Goal: Information Seeking & Learning: Learn about a topic

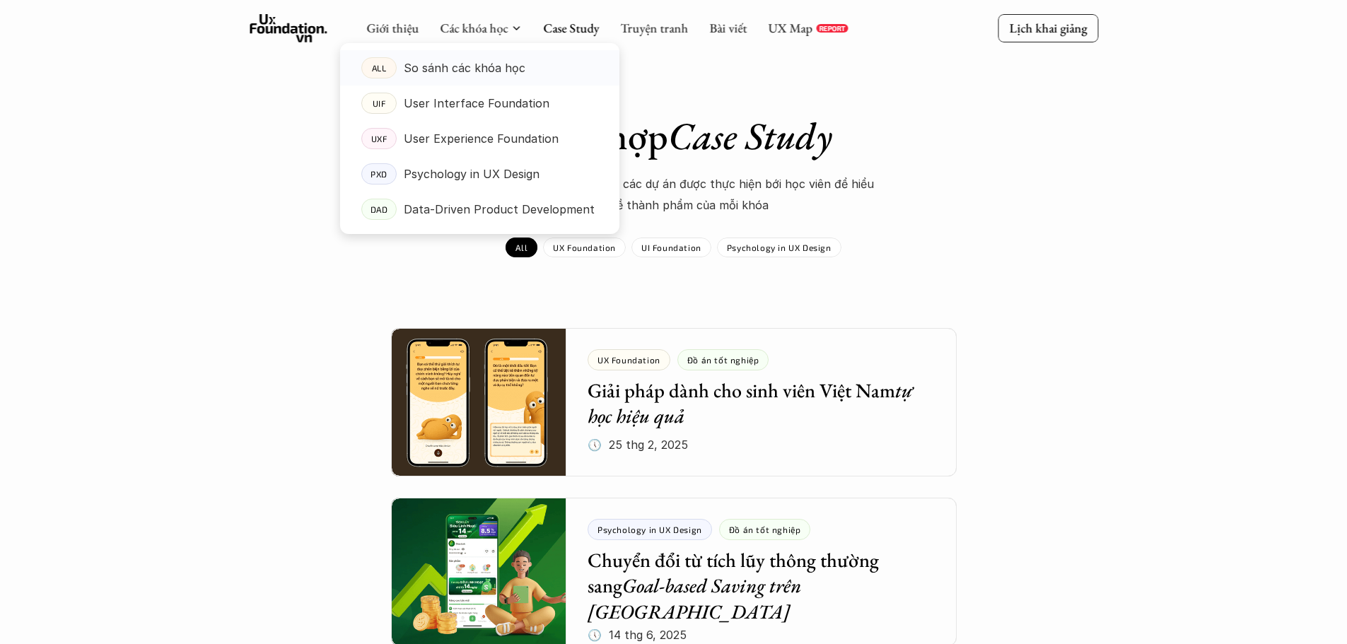
click at [450, 73] on p "So sánh các khóa học" at bounding box center [465, 67] width 122 height 21
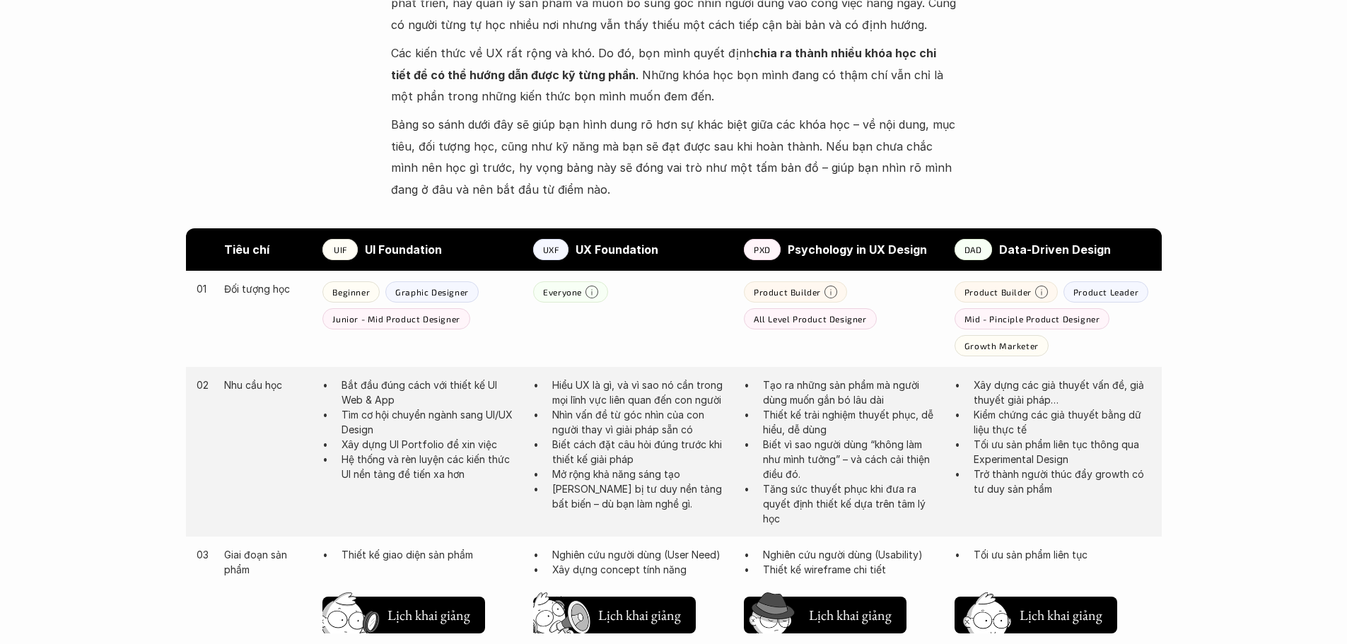
scroll to position [636, 0]
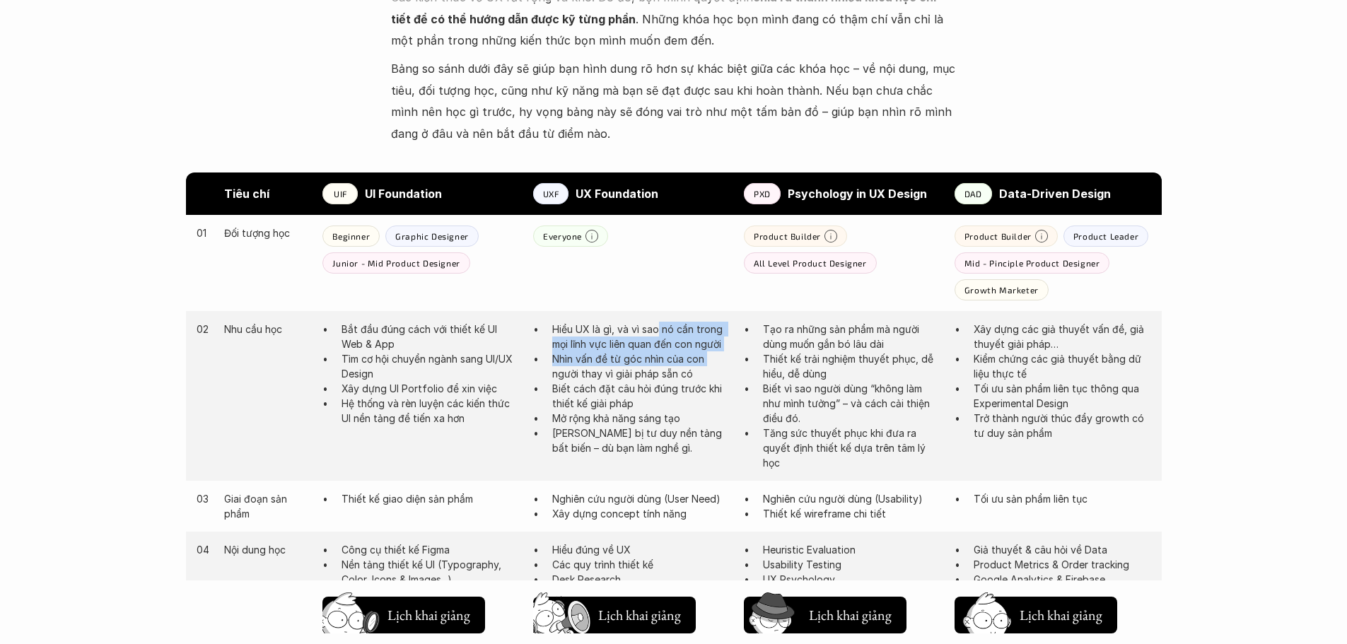
drag, startPoint x: 663, startPoint y: 342, endPoint x: 711, endPoint y: 359, distance: 51.0
click at [707, 359] on ul "Hiểu UX là gì, và vì sao nó cần trong mọi lĩnh vực liên quan đến con người Nhìn…" at bounding box center [631, 389] width 197 height 134
click at [712, 359] on p "Nhìn vấn đề từ góc nhìn của con người thay vì giải pháp sẵn có" at bounding box center [641, 366] width 178 height 30
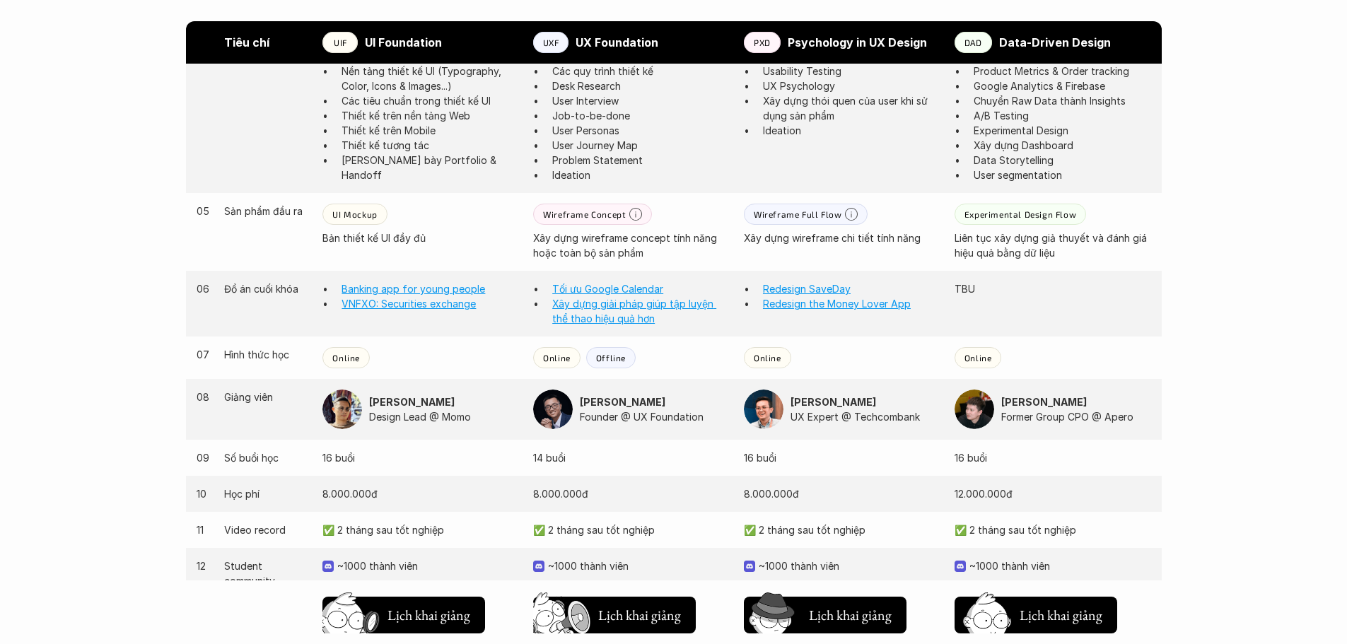
scroll to position [1132, 0]
click at [341, 409] on img at bounding box center [342, 408] width 40 height 40
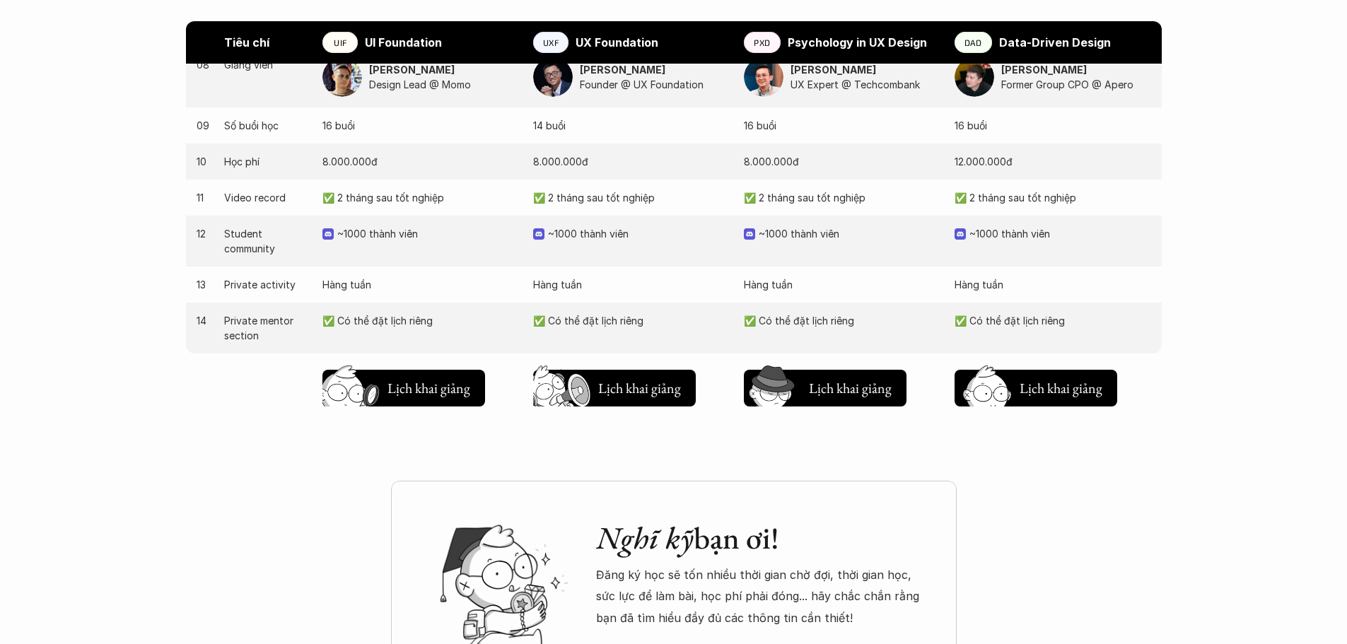
scroll to position [1627, 0]
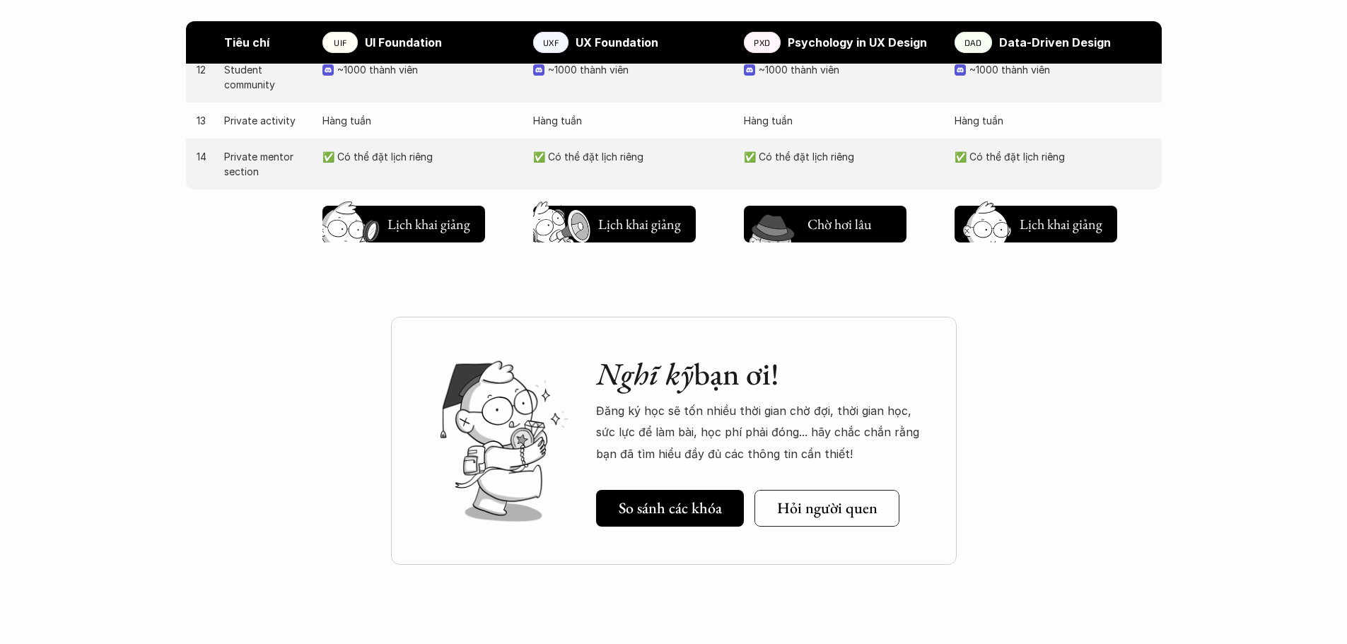
click at [867, 226] on h5 "Lịch khai giảng" at bounding box center [850, 228] width 85 height 20
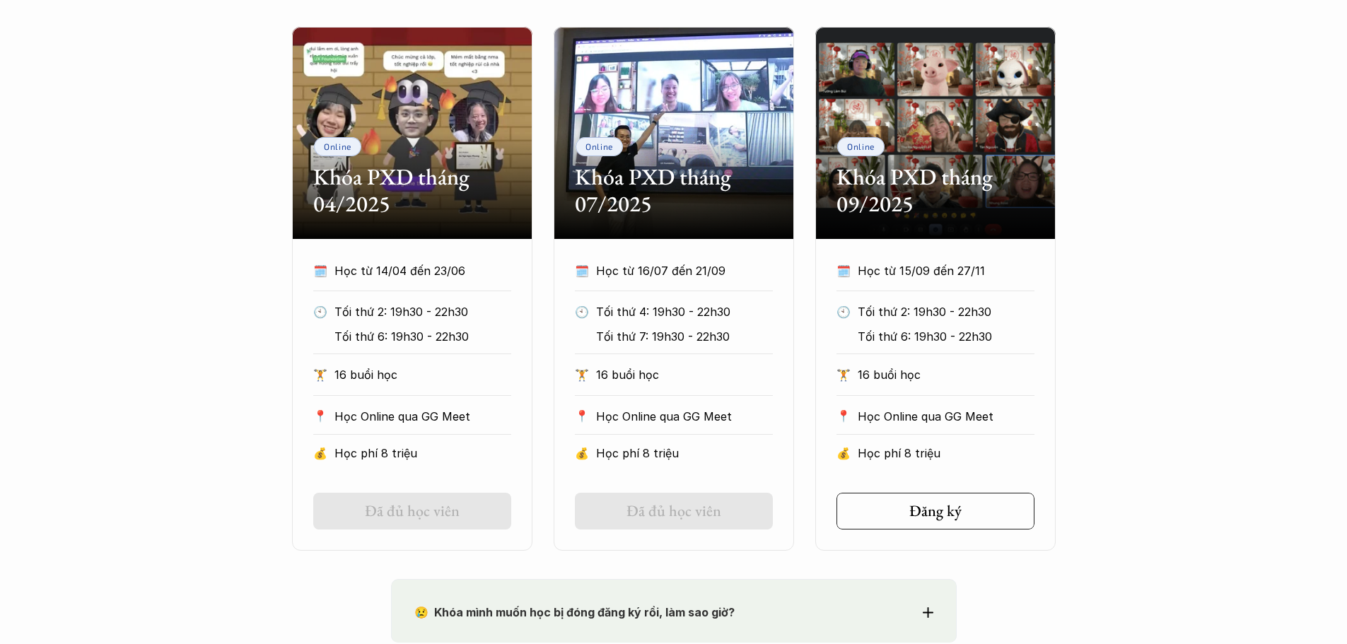
scroll to position [685, 0]
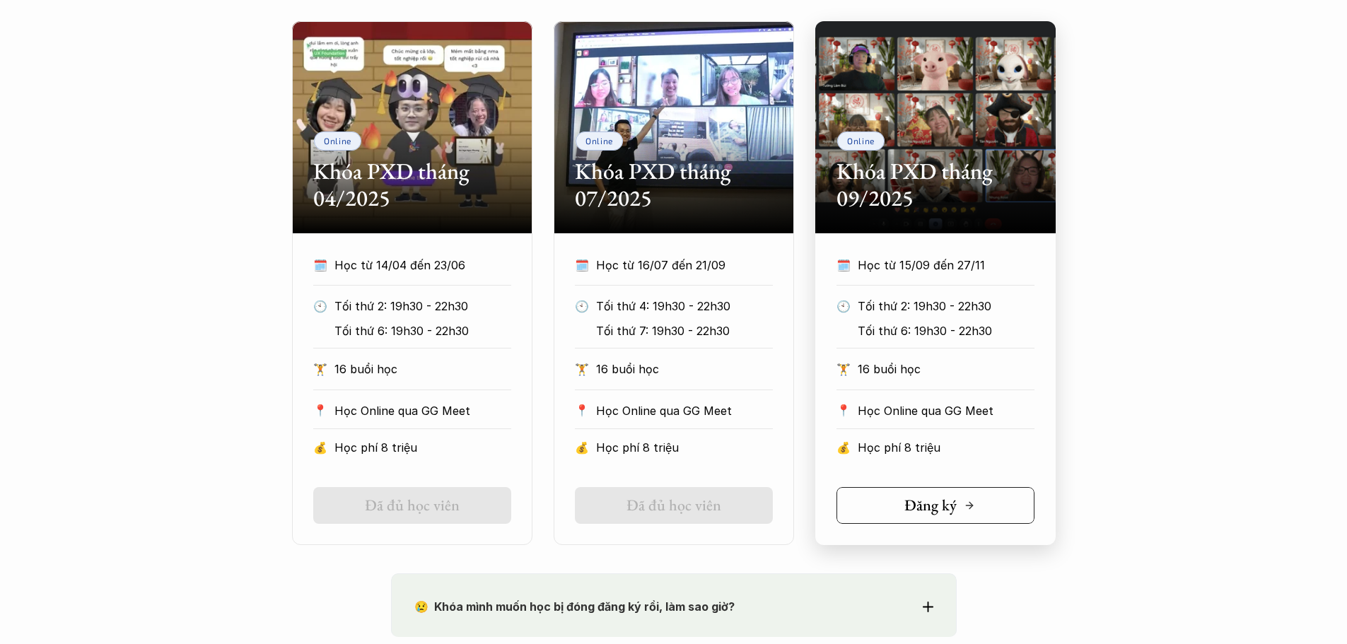
click at [946, 506] on h5 "Đăng ký" at bounding box center [931, 505] width 52 height 18
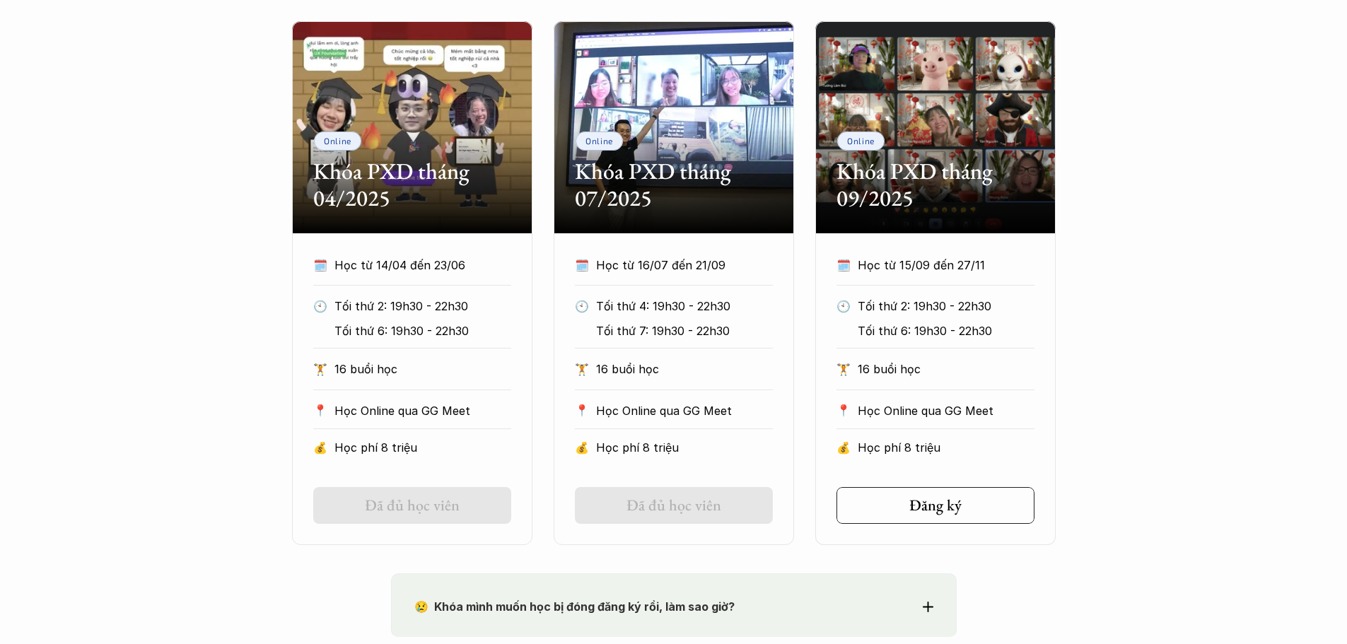
click at [662, 506] on h5 "Đã đủ học viên" at bounding box center [674, 505] width 95 height 18
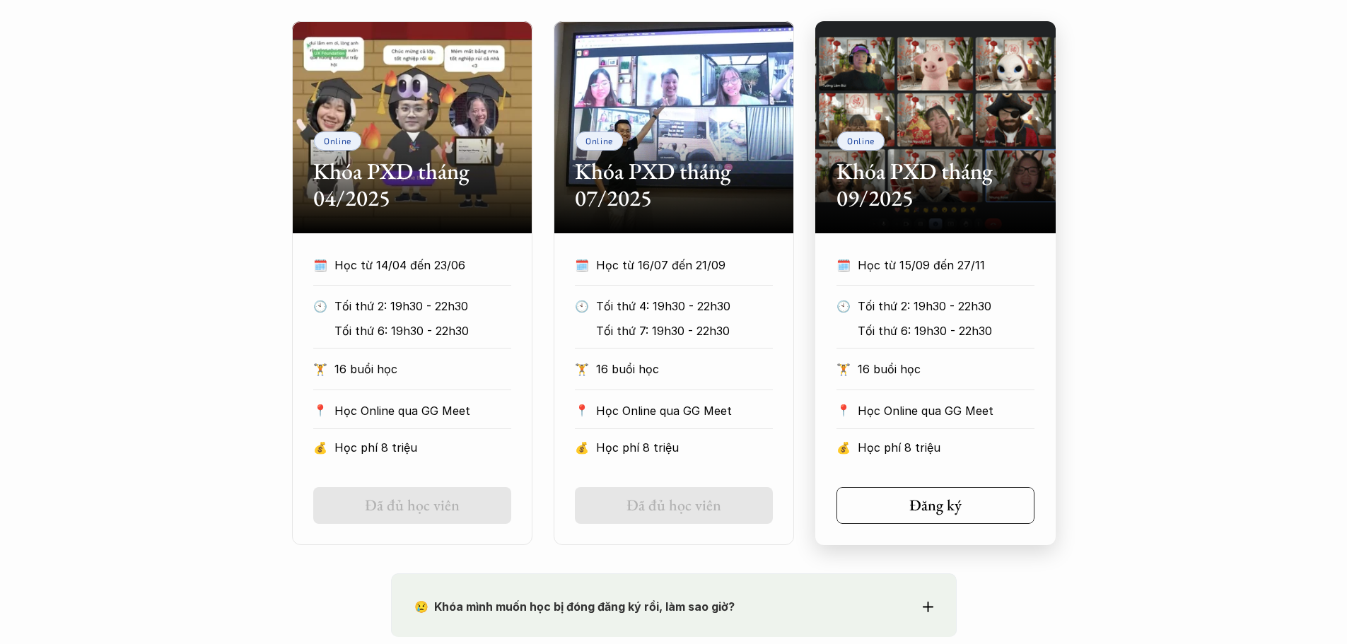
click at [963, 381] on div "🏋️ 16 buổi học" at bounding box center [936, 374] width 198 height 31
click at [931, 507] on h5 "Đăng ký" at bounding box center [931, 505] width 52 height 18
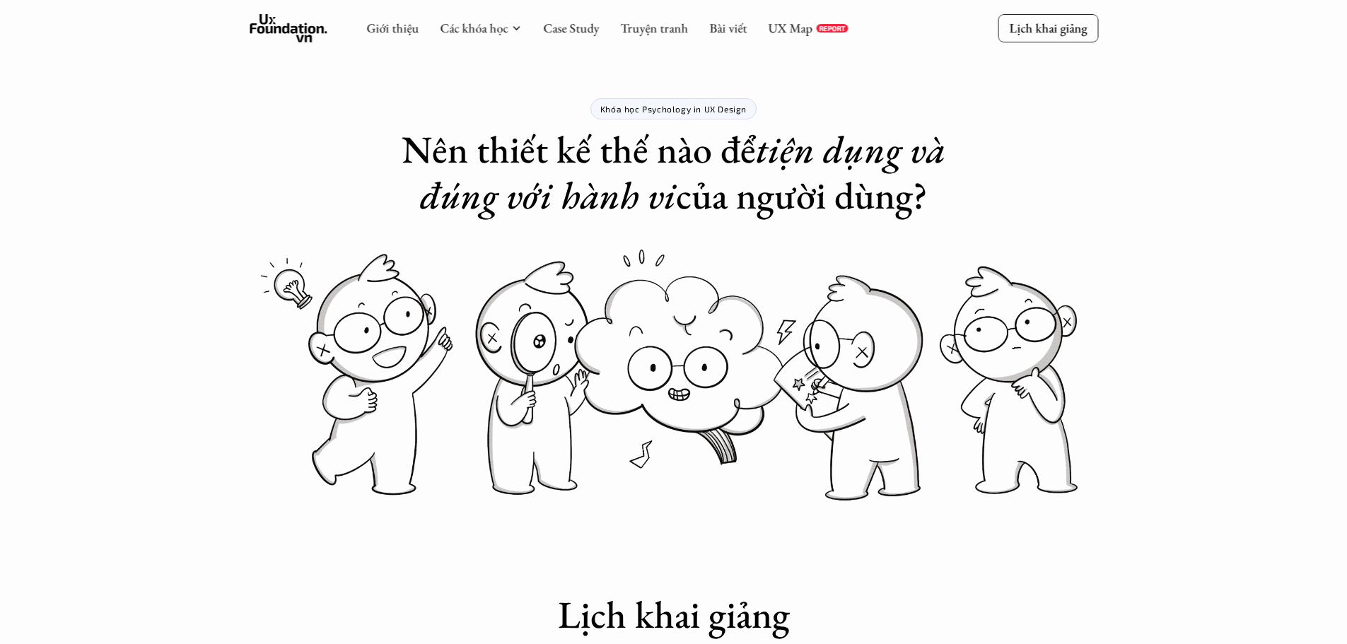
scroll to position [0, 0]
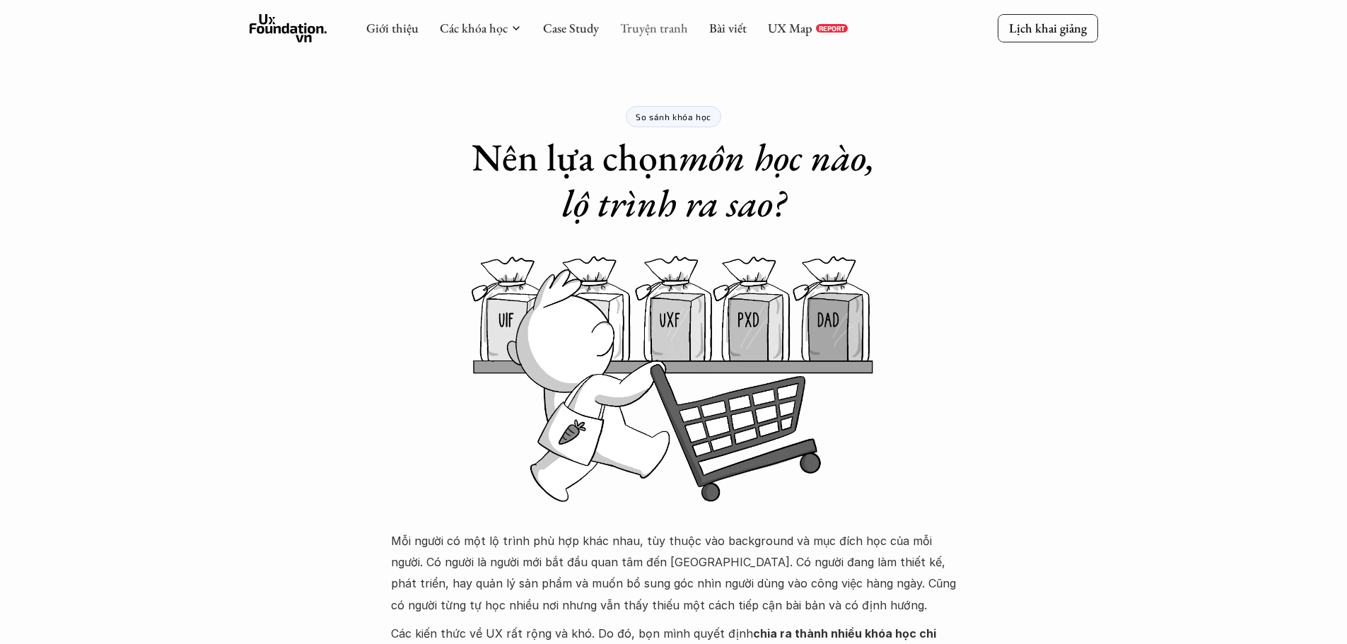
click at [653, 24] on link "Truyện tranh" at bounding box center [654, 28] width 68 height 16
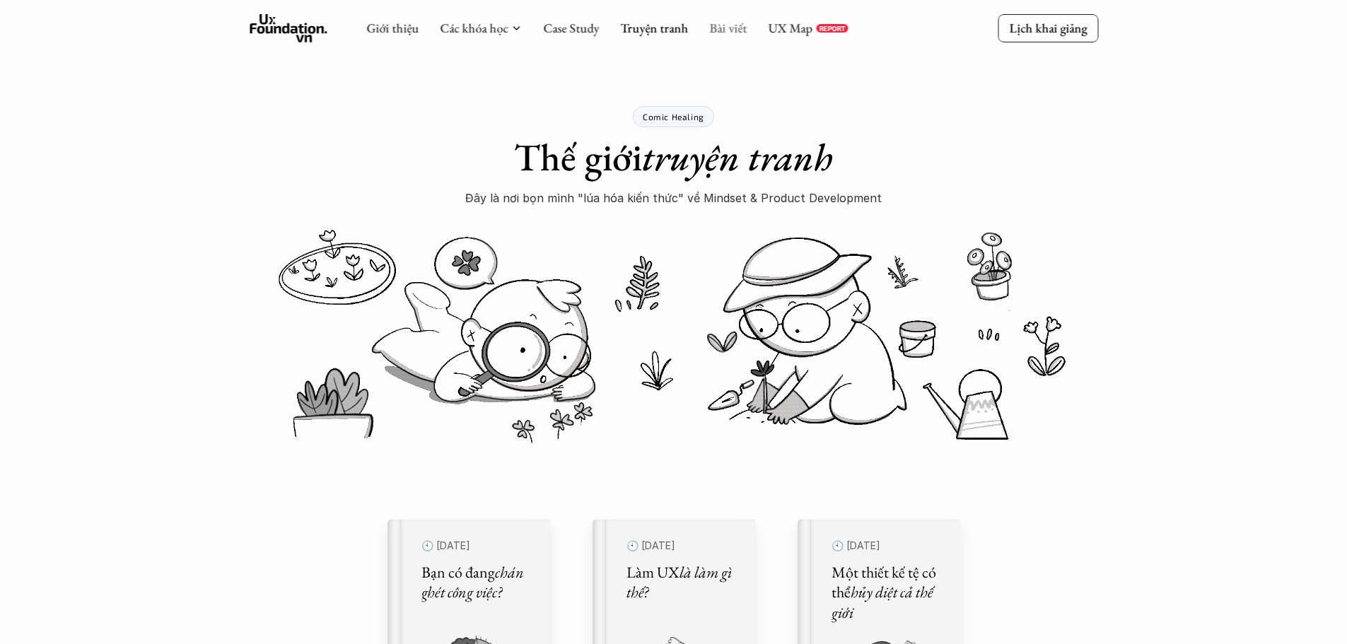
click at [739, 28] on link "Bài viết" at bounding box center [727, 28] width 37 height 16
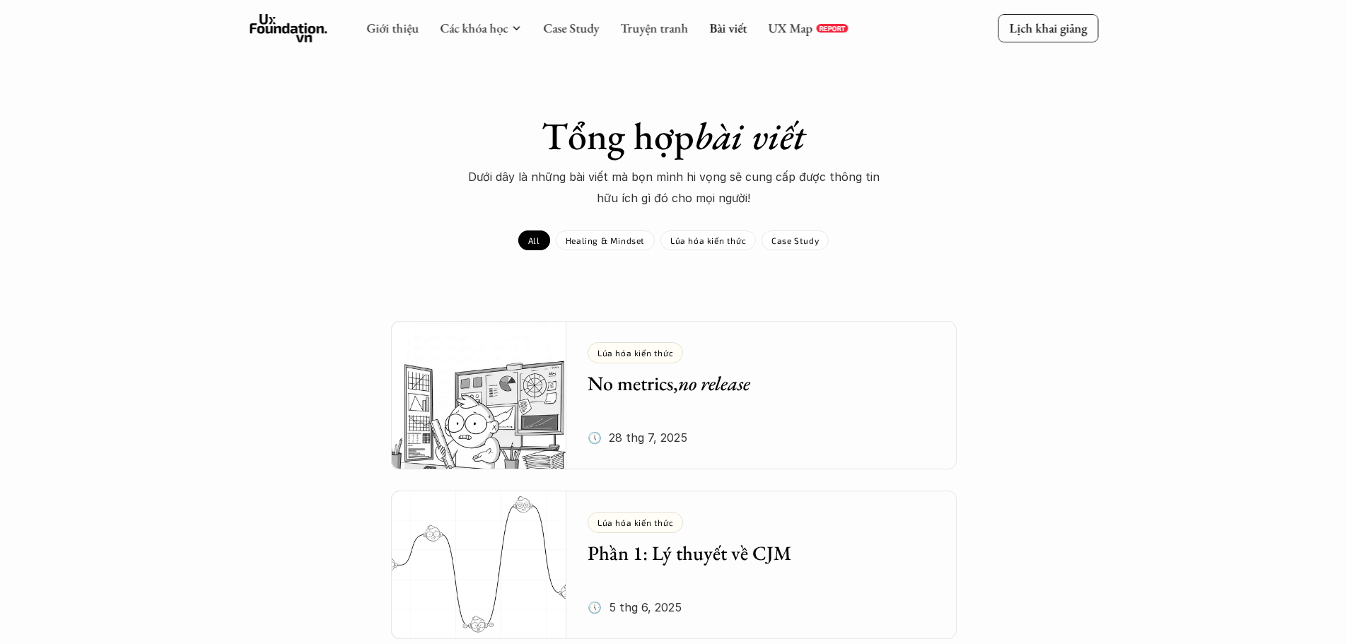
drag, startPoint x: 973, startPoint y: 229, endPoint x: 948, endPoint y: 68, distance: 163.1
click at [789, 29] on link "UX Map" at bounding box center [790, 28] width 45 height 16
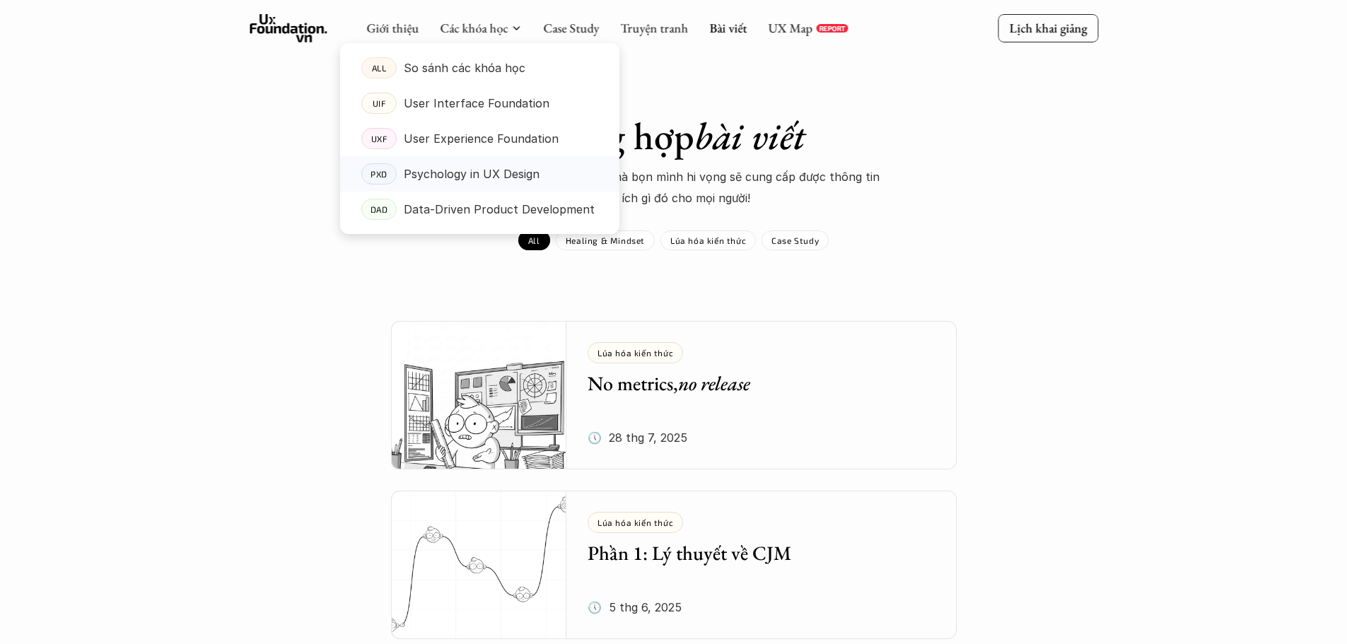
click at [448, 164] on p "Psychology in UX Design" at bounding box center [472, 173] width 136 height 21
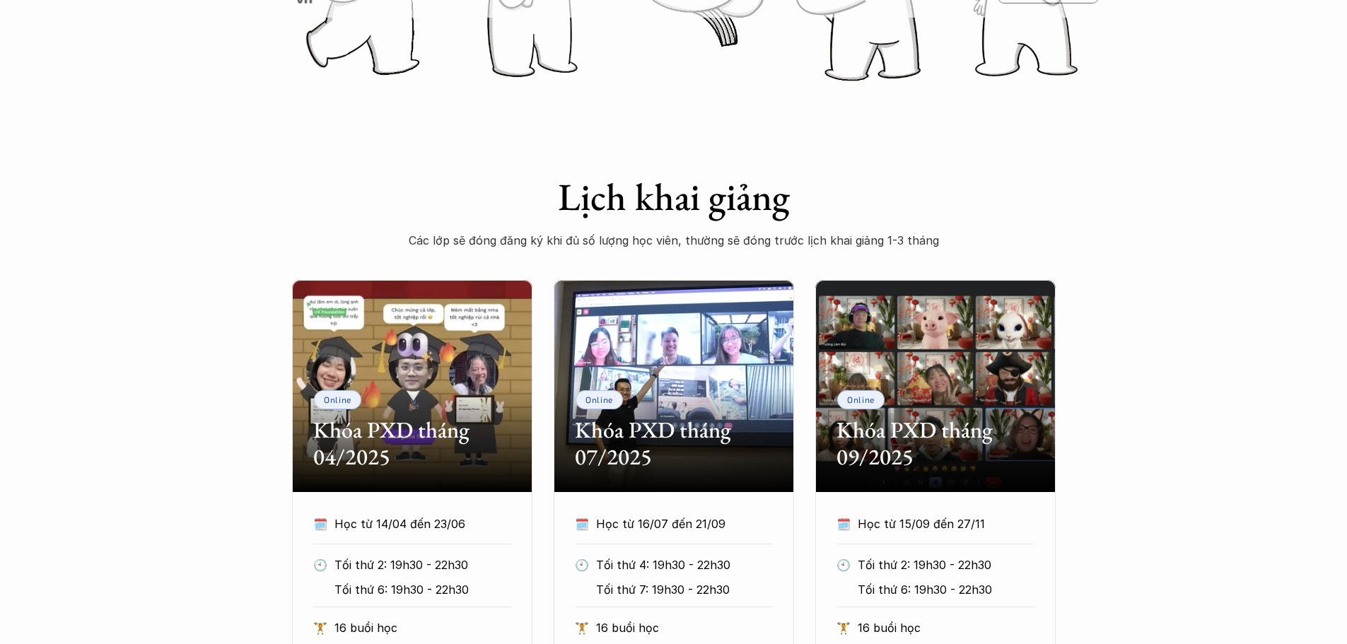
scroll to position [636, 0]
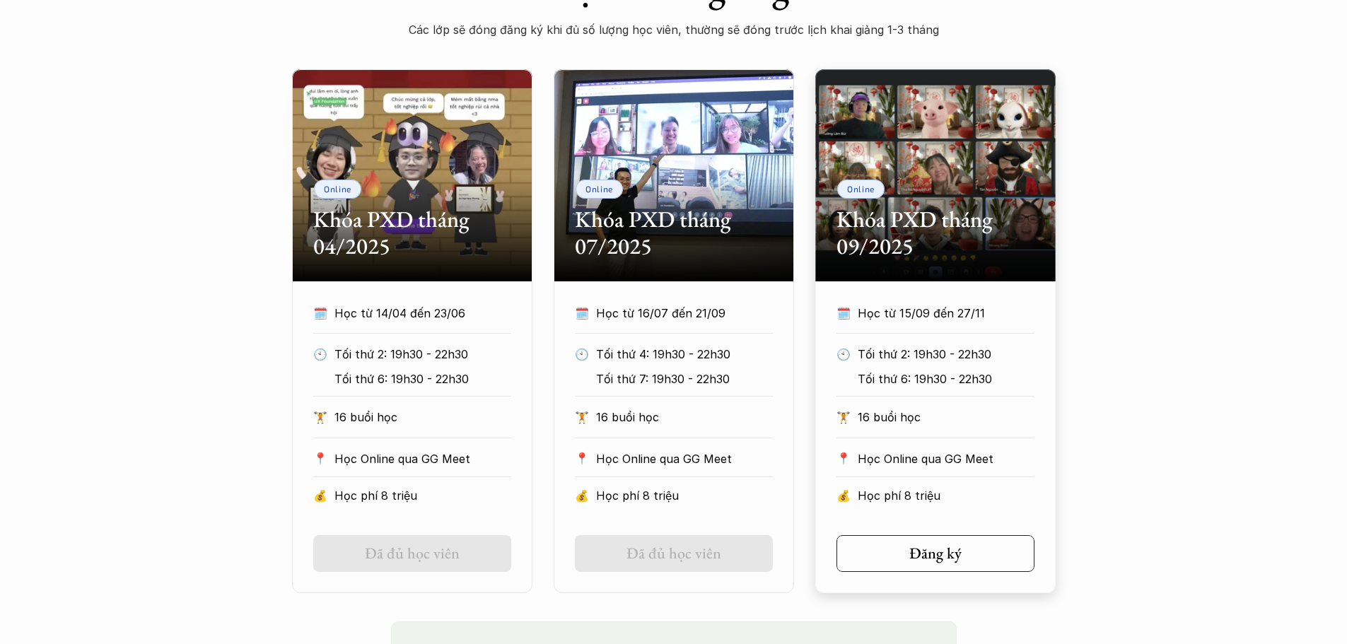
drag, startPoint x: 941, startPoint y: 249, endPoint x: 504, endPoint y: 231, distance: 436.7
click at [504, 231] on div "Online Khóa PXD tháng 04/2025 🗓️ Học từ 14/04 đến 23/06 🕙 Tối thứ 2: 19h30 - 22…" at bounding box center [674, 331] width 764 height 524
click at [950, 564] on link "Đăng ký" at bounding box center [936, 553] width 198 height 37
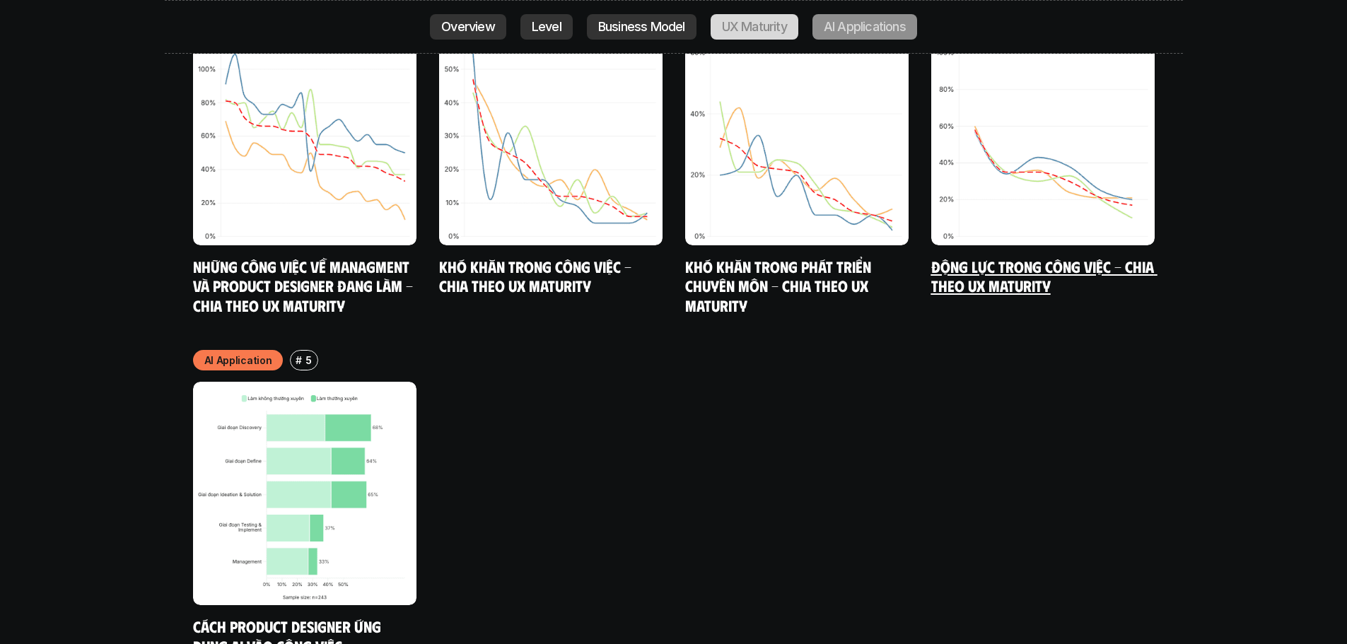
scroll to position [7567, 0]
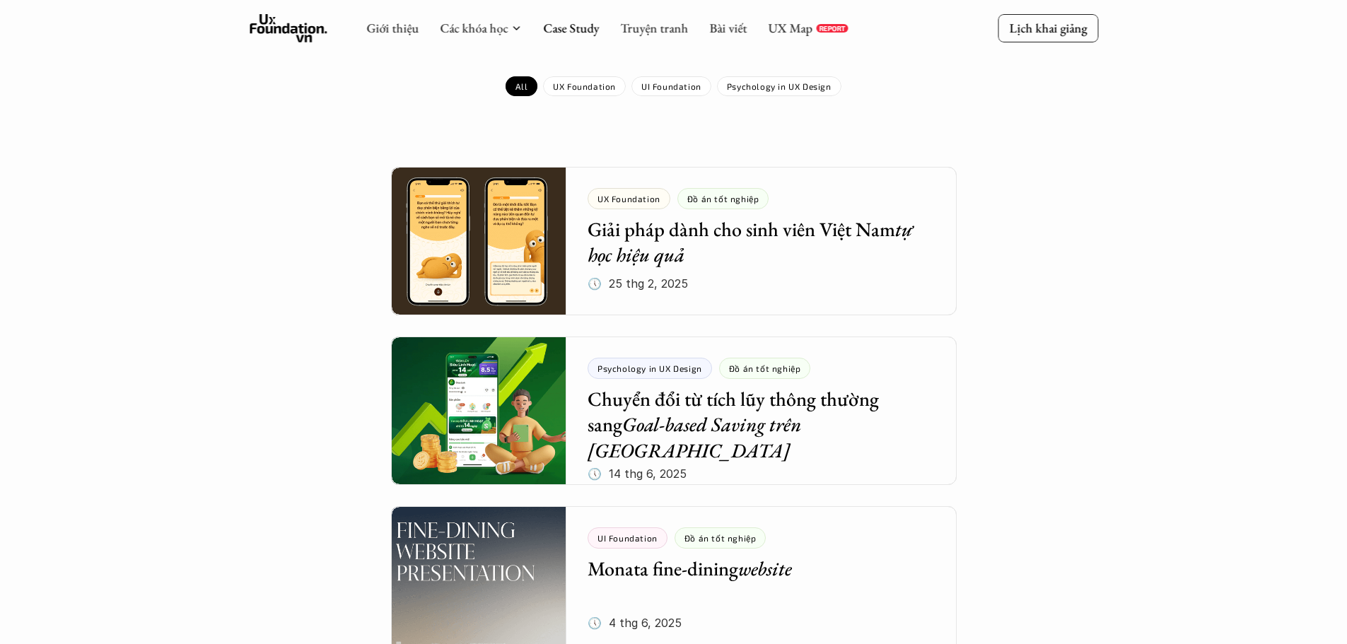
drag, startPoint x: 1011, startPoint y: 513, endPoint x: 1006, endPoint y: 223, distance: 289.3
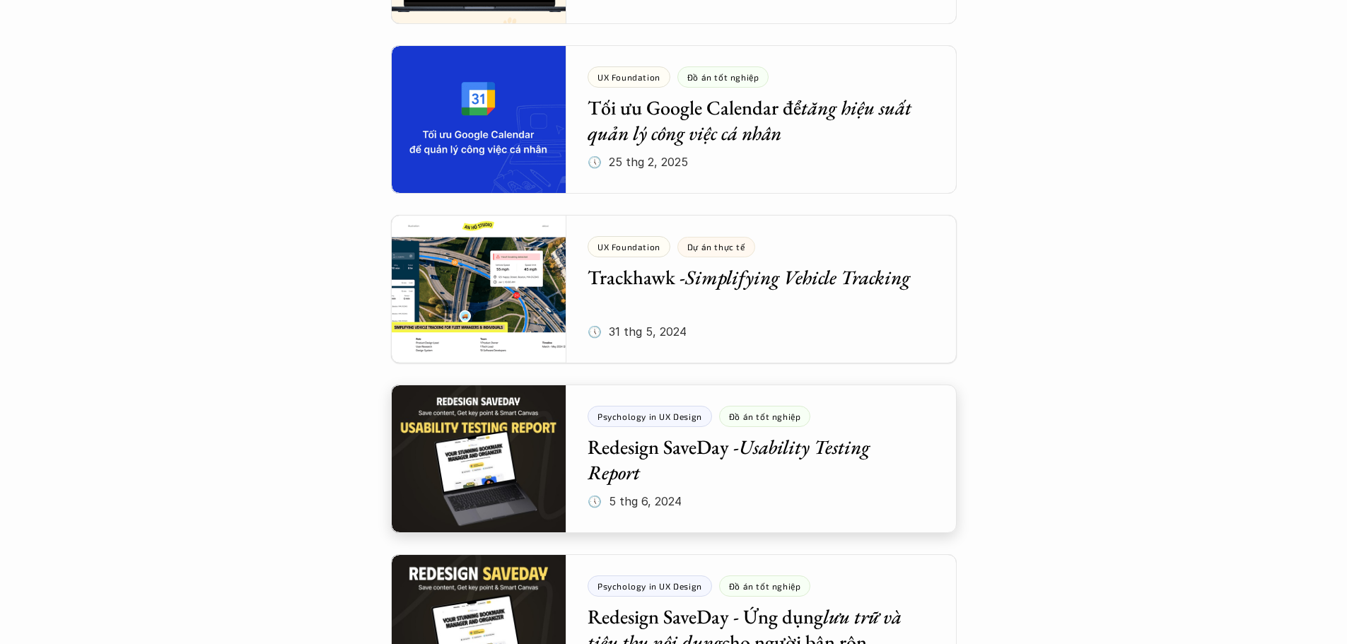
scroll to position [990, 0]
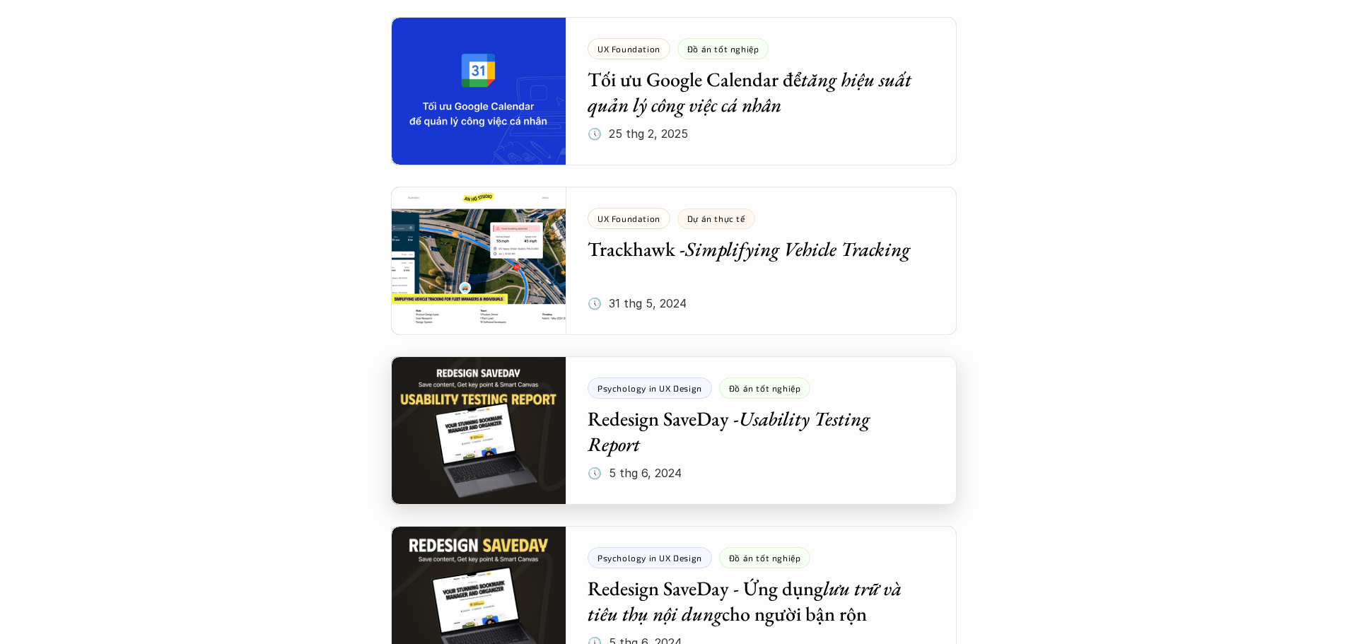
click at [670, 422] on div at bounding box center [674, 430] width 566 height 149
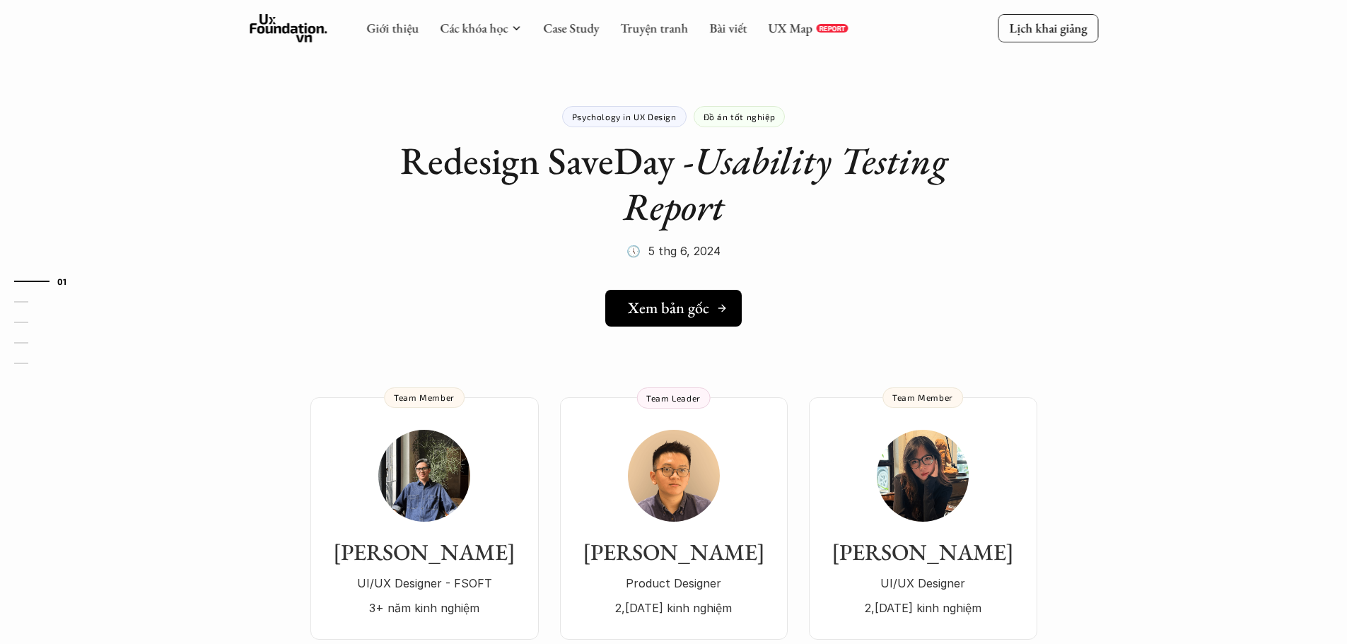
click at [678, 303] on h5 "Xem bản gốc" at bounding box center [668, 308] width 81 height 18
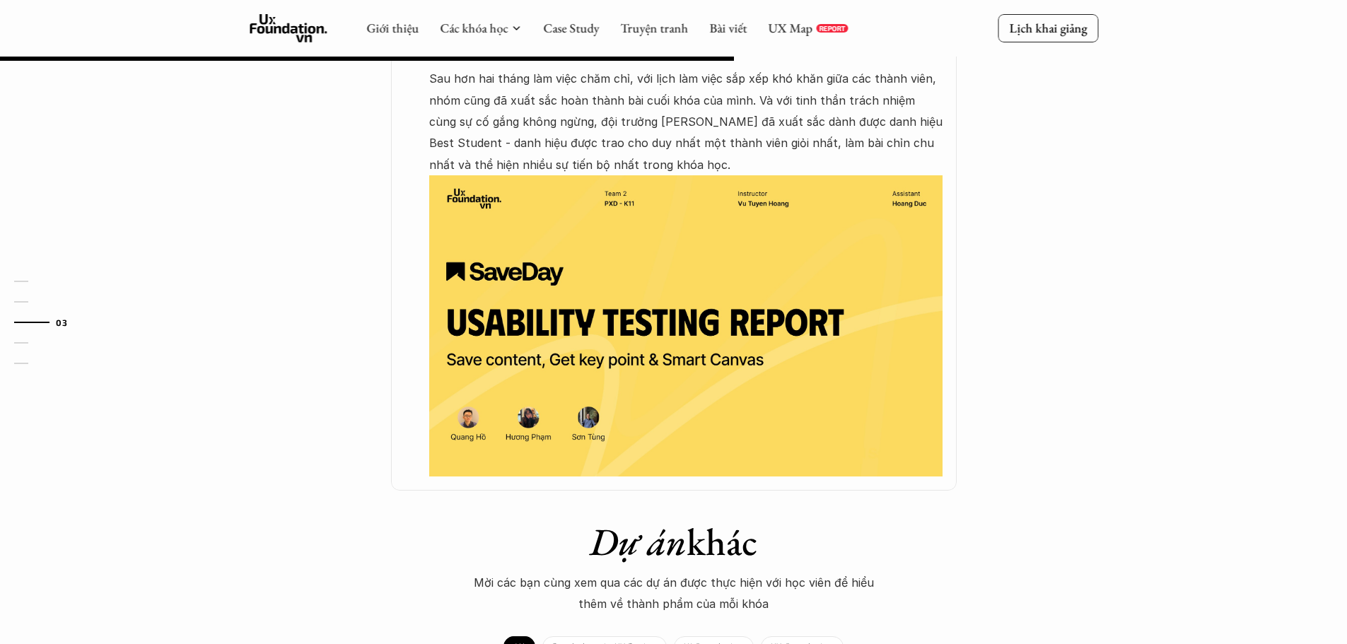
scroll to position [283, 0]
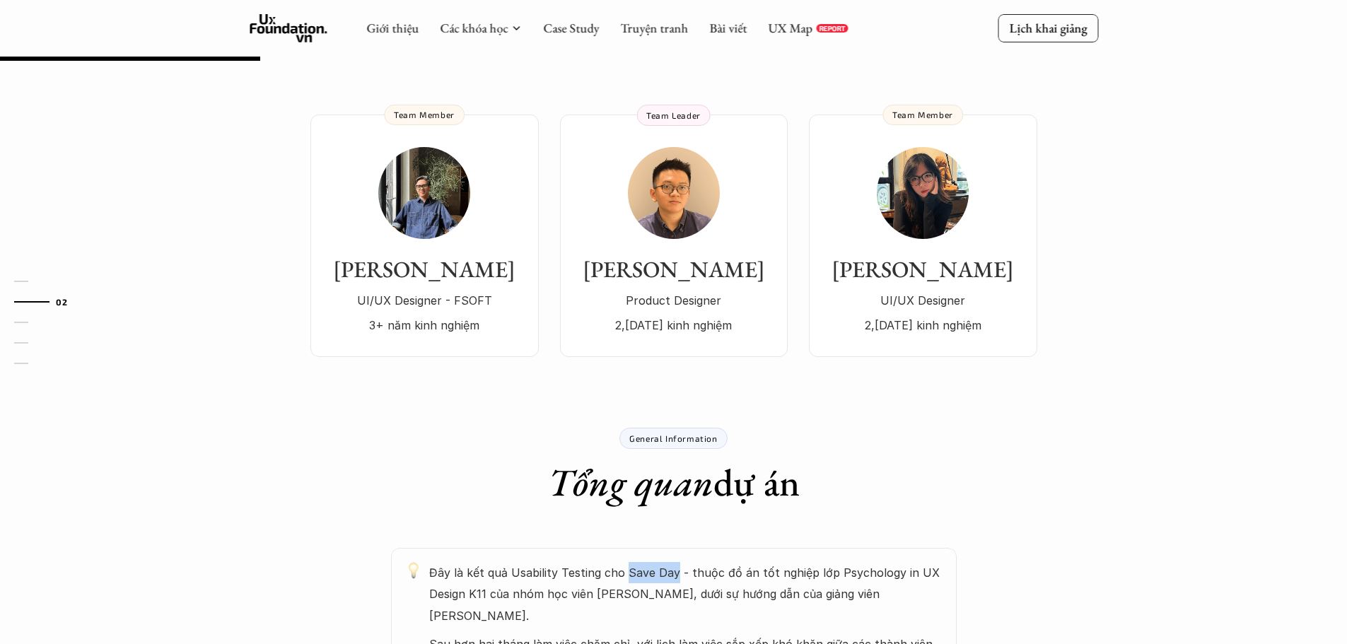
drag, startPoint x: 622, startPoint y: 568, endPoint x: 670, endPoint y: 582, distance: 49.4
click at [670, 582] on p "Đây là kết quả Usability Testing cho Save Day - thuộc đồ án tốt nghiệp lớp Psyc…" at bounding box center [685, 594] width 513 height 64
copy p "Save Day"
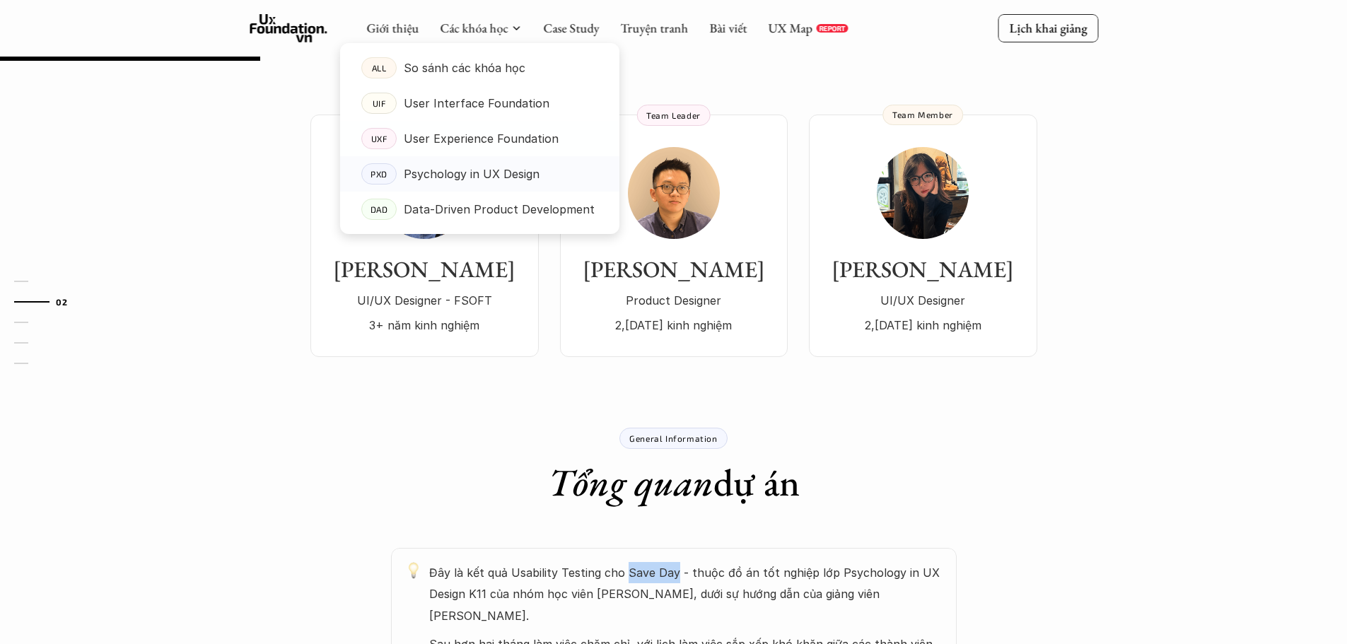
click at [460, 175] on p "Psychology in UX Design" at bounding box center [472, 173] width 136 height 21
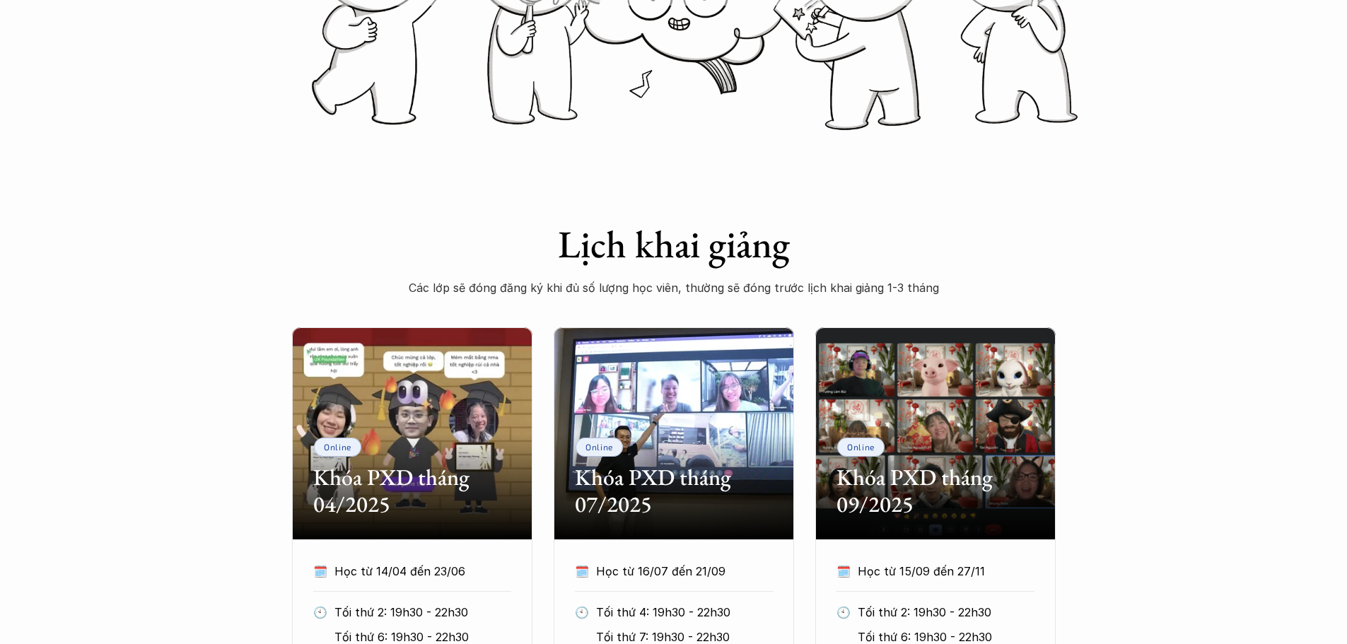
scroll to position [141, 0]
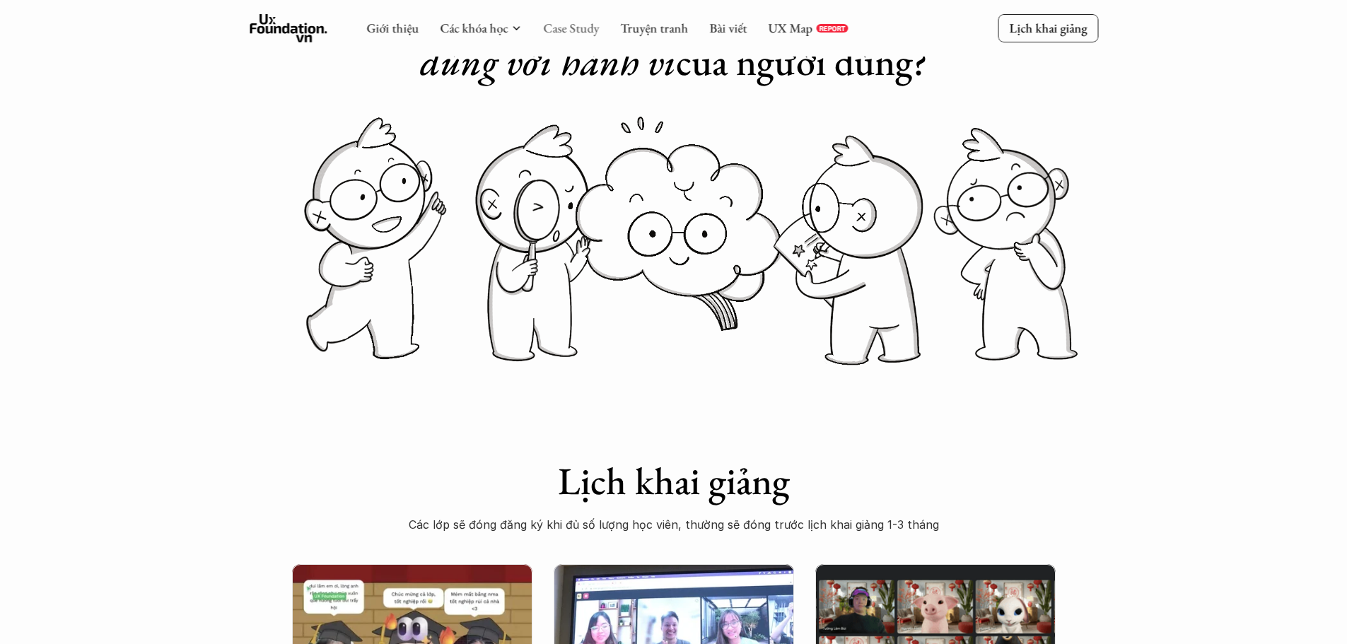
click at [588, 24] on link "Case Study" at bounding box center [571, 28] width 56 height 16
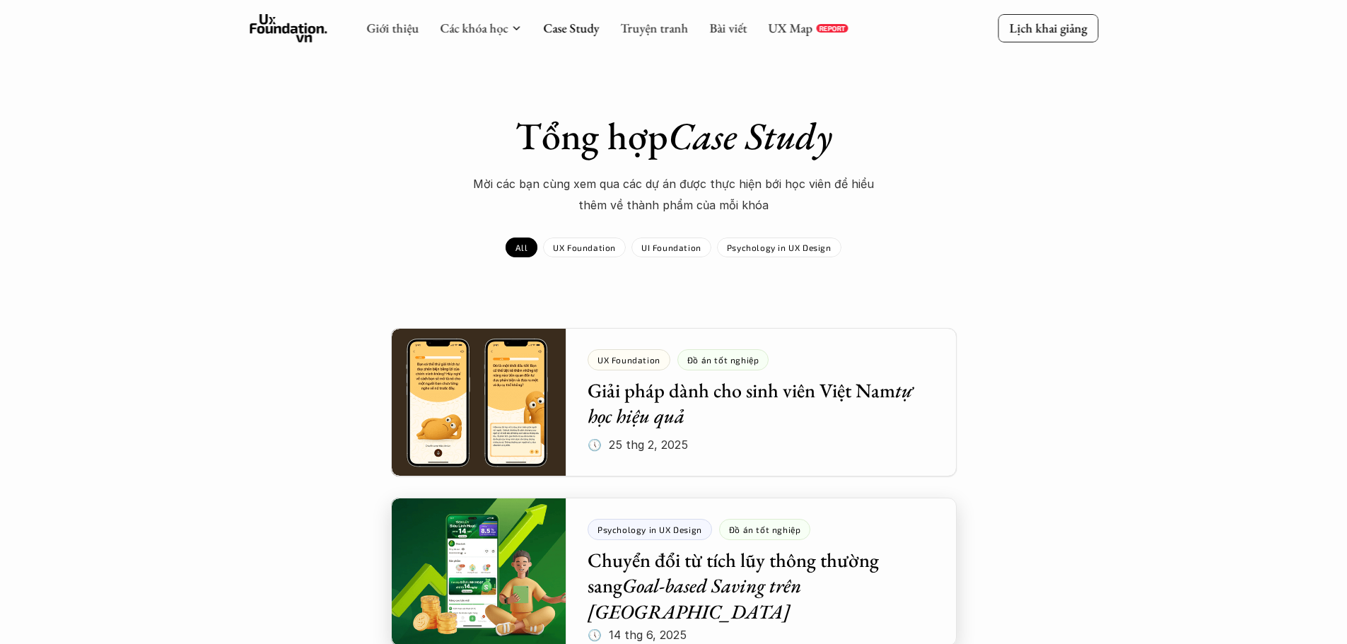
click at [719, 560] on div at bounding box center [674, 572] width 566 height 149
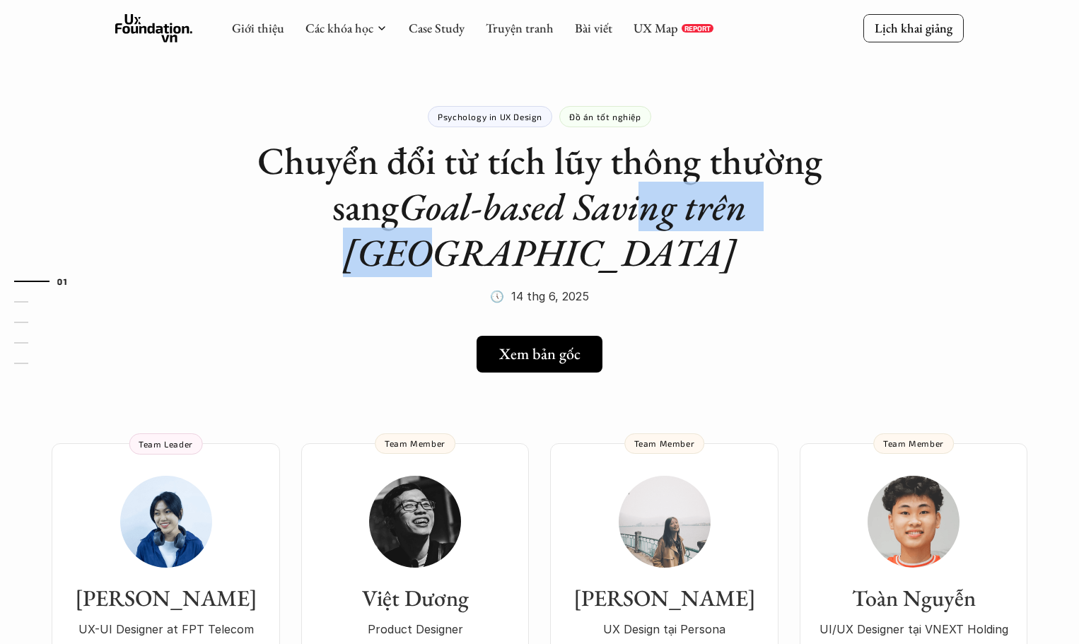
drag, startPoint x: 601, startPoint y: 196, endPoint x: 945, endPoint y: 131, distance: 349.8
click at [755, 211] on em "Goal-based Saving trên [GEOGRAPHIC_DATA]" at bounding box center [549, 229] width 412 height 95
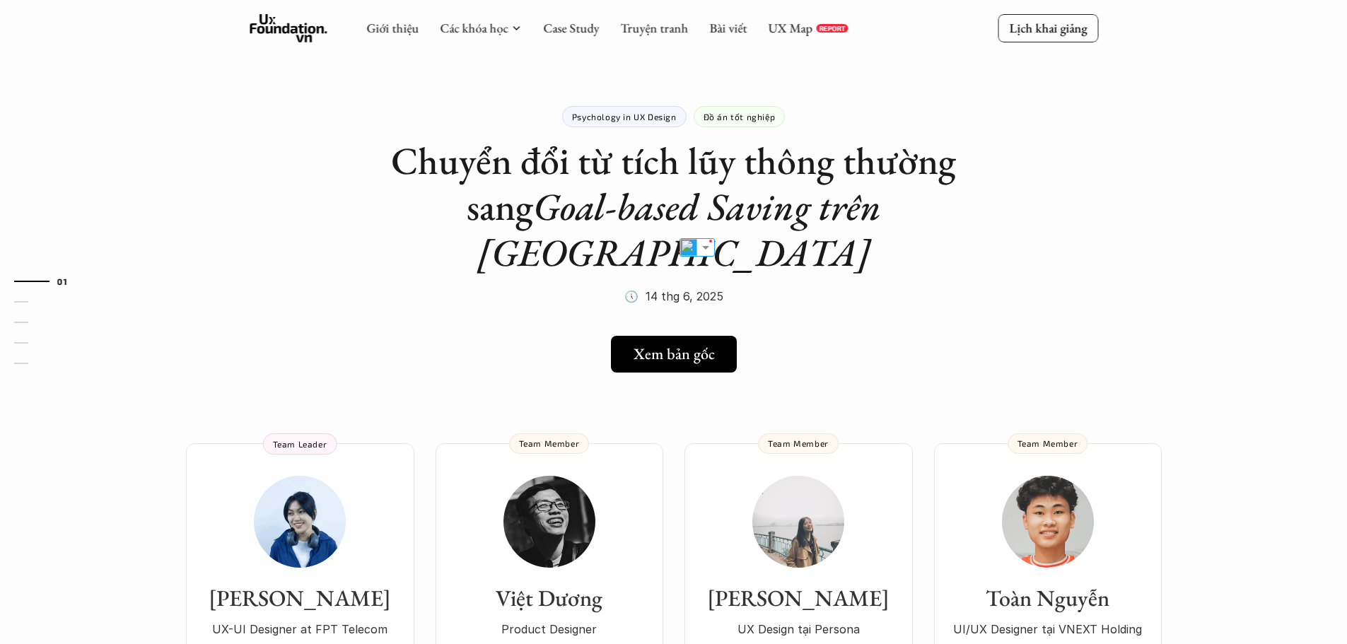
click at [811, 182] on em "Goal-based Saving trên [GEOGRAPHIC_DATA]" at bounding box center [683, 229] width 412 height 95
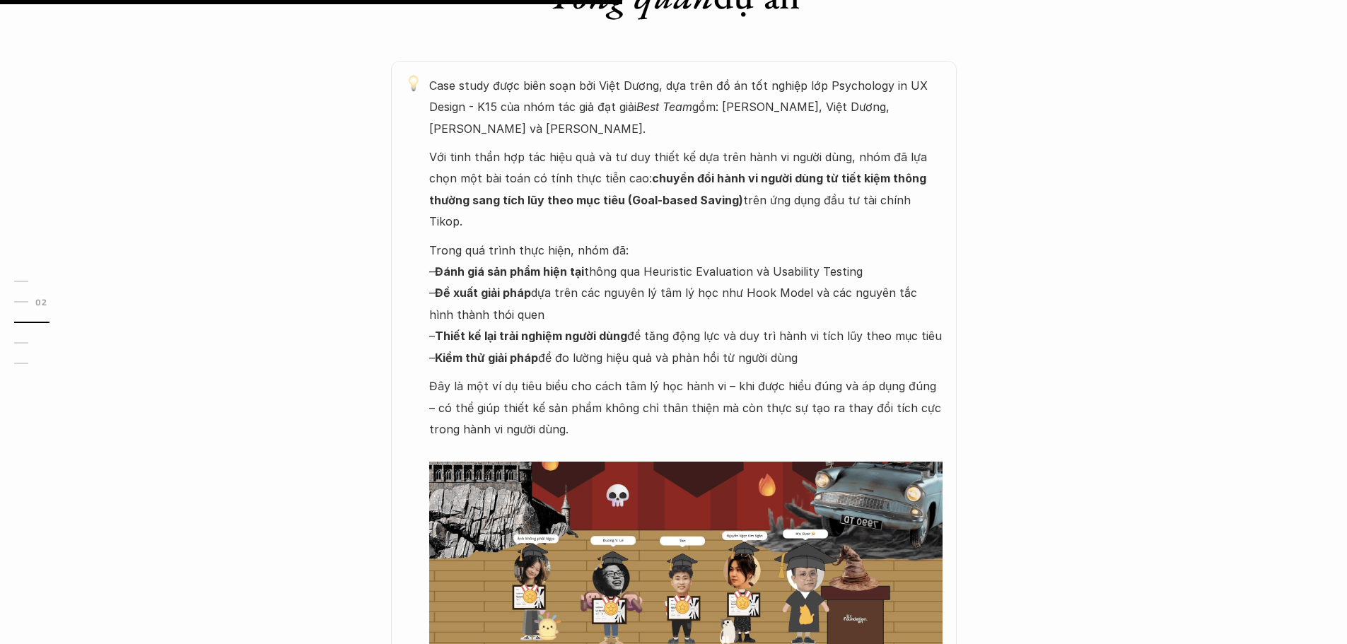
scroll to position [1061, 0]
